Goal: Communication & Community: Answer question/provide support

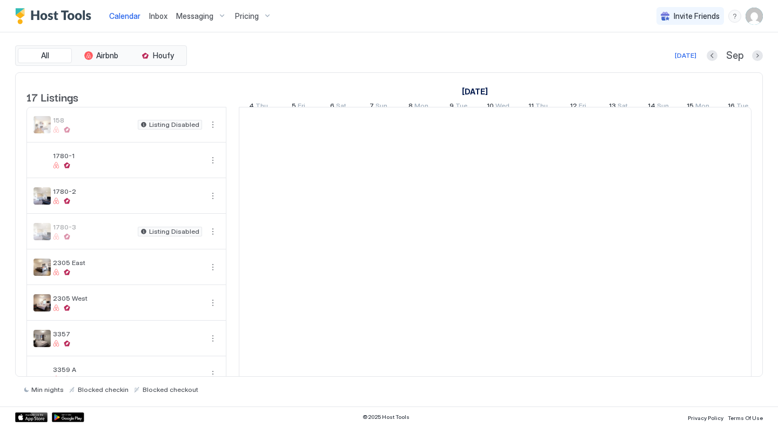
scroll to position [0, 600]
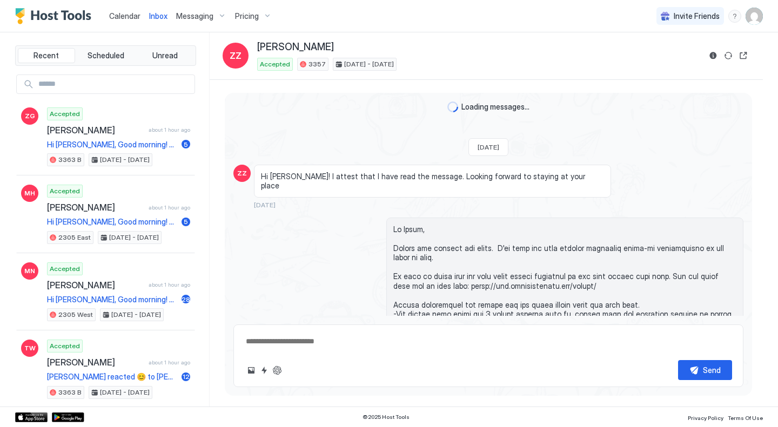
scroll to position [2435, 0]
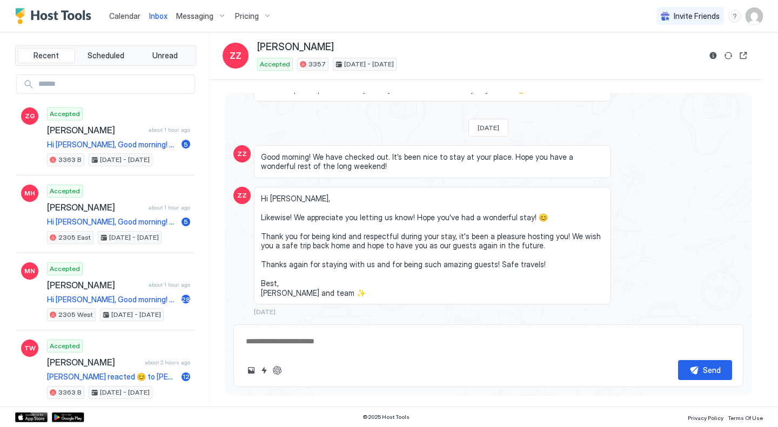
type textarea "*"
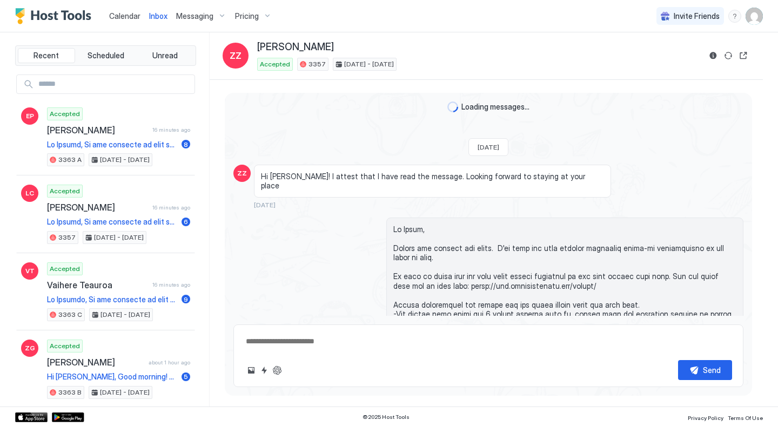
type textarea "*"
